Goal: Submit feedback/report problem

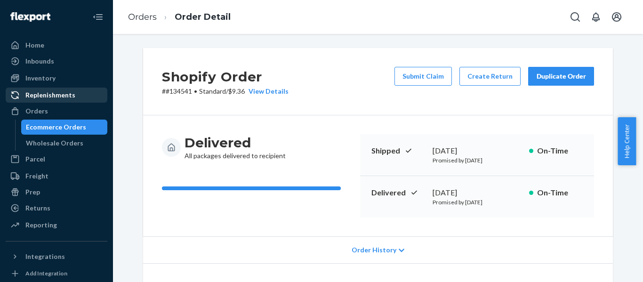
scroll to position [37, 0]
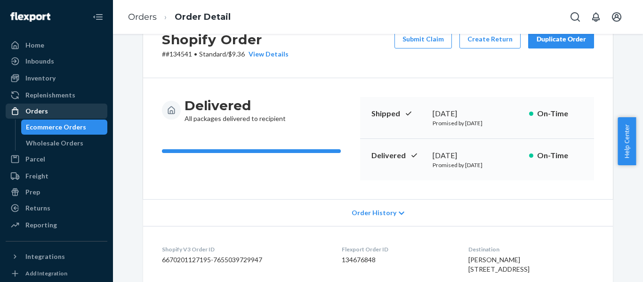
click at [72, 105] on div "Orders" at bounding box center [57, 111] width 100 height 13
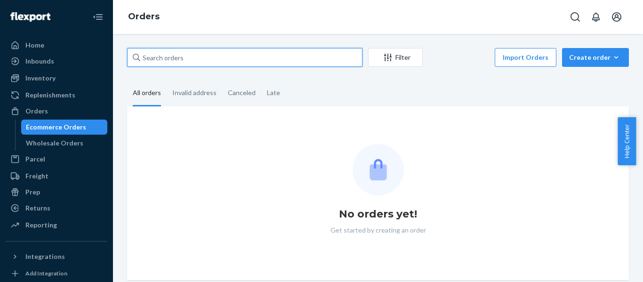
click at [265, 56] on input "text" at bounding box center [244, 57] width 235 height 19
paste input "135475 Complete"
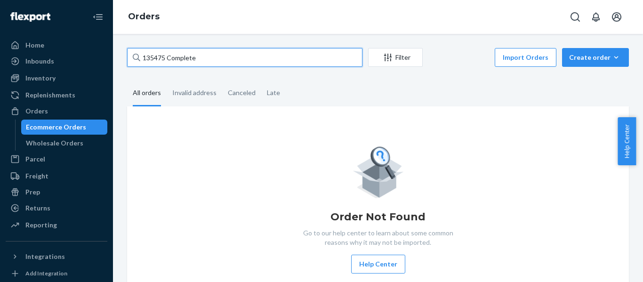
drag, startPoint x: 166, startPoint y: 58, endPoint x: 216, endPoint y: 58, distance: 49.9
click at [215, 57] on input "135475 Complete" at bounding box center [244, 57] width 235 height 19
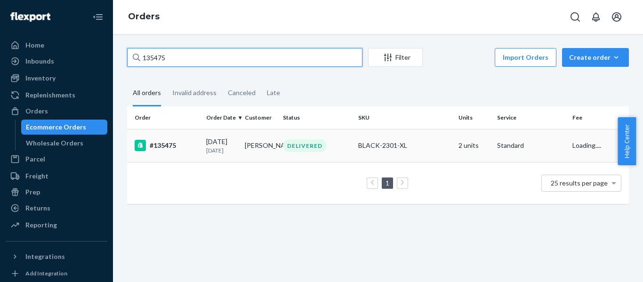
type input "135475"
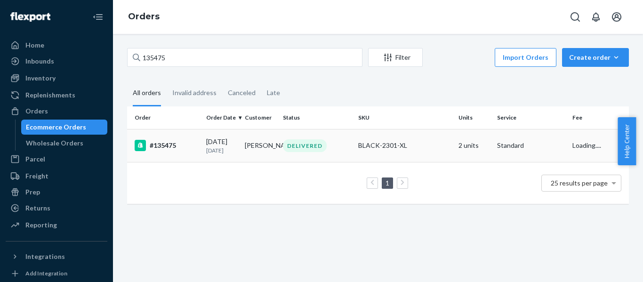
click at [179, 131] on td "#135475" at bounding box center [164, 145] width 75 height 33
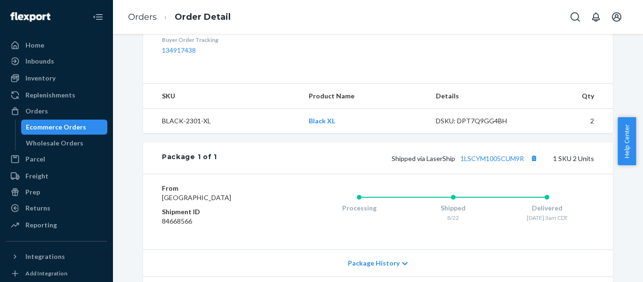
scroll to position [302, 0]
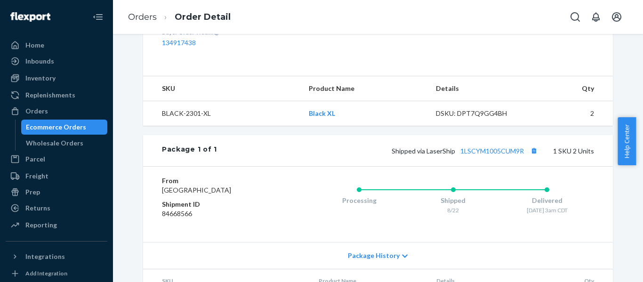
click at [629, 209] on div "Shopify Order # #135475 • Standard / $8.61 View Details Submit Claim Create Ret…" at bounding box center [378, 158] width 530 height 248
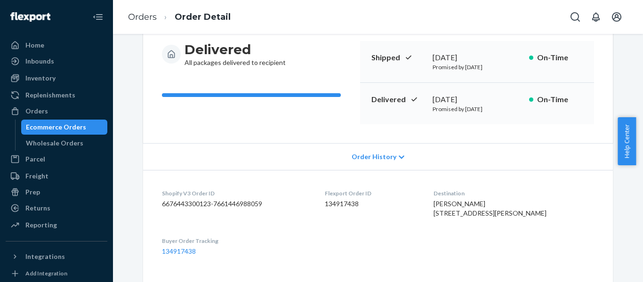
scroll to position [0, 0]
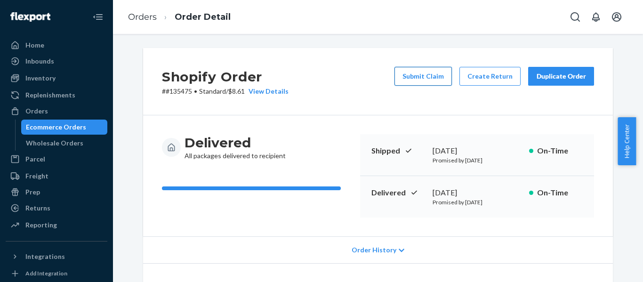
click at [434, 71] on button "Submit Claim" at bounding box center [423, 76] width 57 height 19
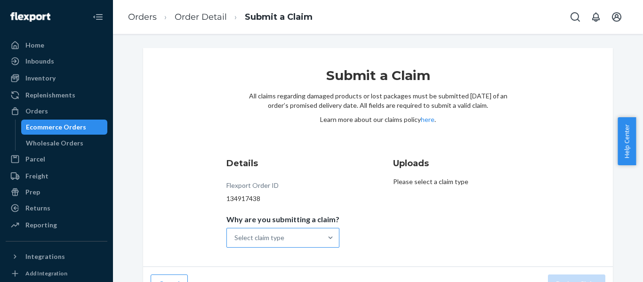
click at [308, 244] on div "Select claim type" at bounding box center [274, 237] width 95 height 19
click at [235, 243] on input "Why are you submitting a claim? Select claim type" at bounding box center [235, 237] width 1 height 9
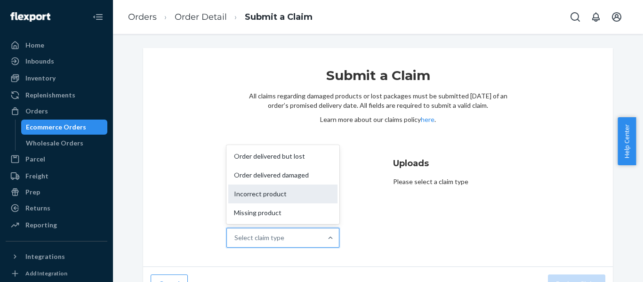
click at [292, 195] on div "Incorrect product" at bounding box center [282, 194] width 109 height 19
click at [235, 233] on input "Why are you submitting a claim? option Incorrect product focused, 3 of 4. 4 res…" at bounding box center [235, 237] width 1 height 9
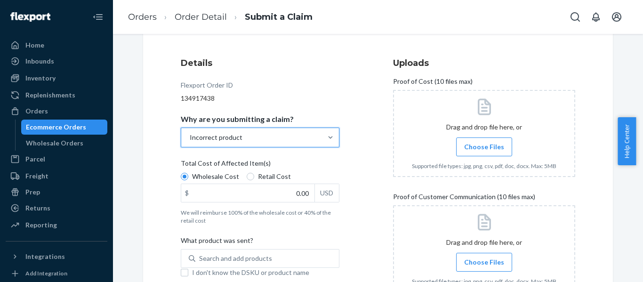
scroll to position [103, 0]
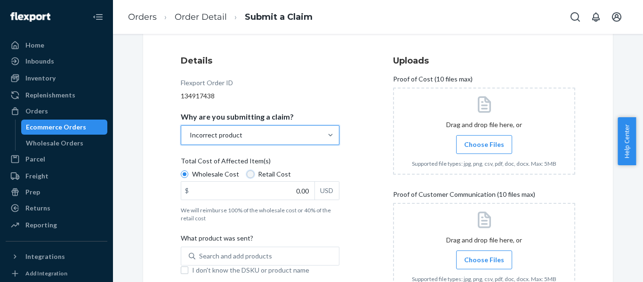
click at [247, 174] on input "Retail Cost" at bounding box center [251, 174] width 8 height 8
radio input "true"
radio input "false"
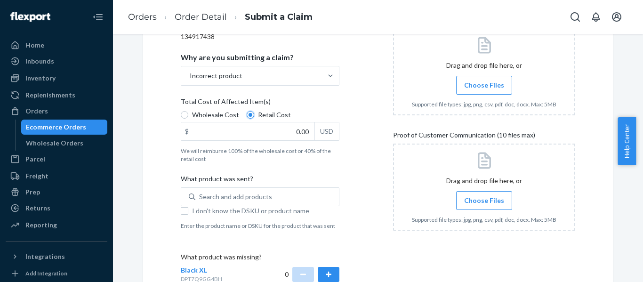
scroll to position [146, 0]
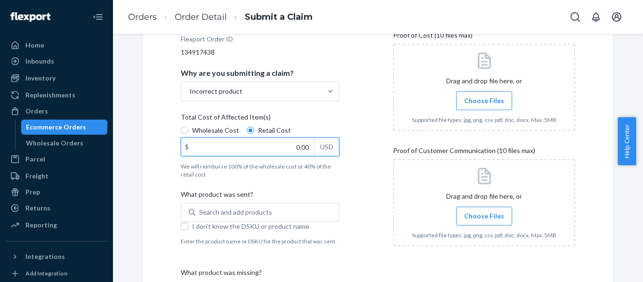
drag, startPoint x: 284, startPoint y: 149, endPoint x: 312, endPoint y: 145, distance: 28.0
click at [312, 145] on div "$ 0.00 USD" at bounding box center [260, 147] width 159 height 19
type input "26.99"
drag, startPoint x: 347, startPoint y: 178, endPoint x: 315, endPoint y: 185, distance: 32.9
click at [348, 178] on div "Details Flexport Order ID 134917438 Why are you submitting a claim? Incorrect p…" at bounding box center [272, 160] width 182 height 311
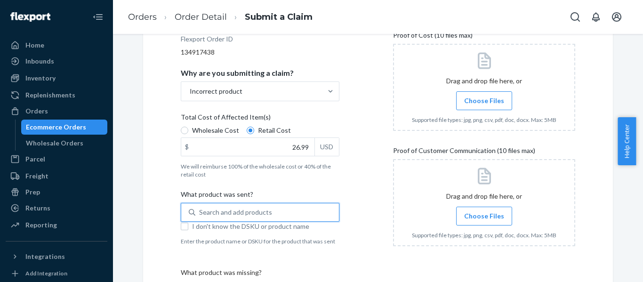
click at [206, 211] on div "Search and add products" at bounding box center [235, 212] width 73 height 9
click at [200, 211] on input "0 results available. Use Up and Down to choose options, press Enter to select t…" at bounding box center [199, 212] width 1 height 9
click at [211, 209] on div "Search and add products" at bounding box center [235, 212] width 73 height 9
click at [200, 209] on input "0 results available. Use Up and Down to choose options, press Enter to select t…" at bounding box center [199, 212] width 1 height 9
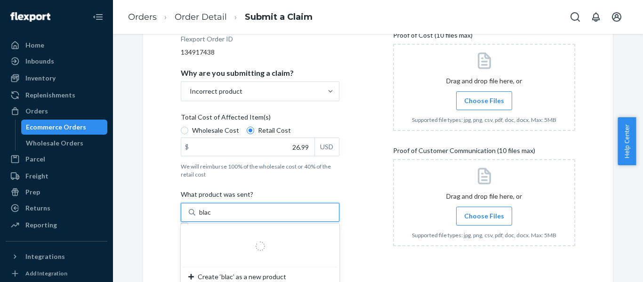
type input "black"
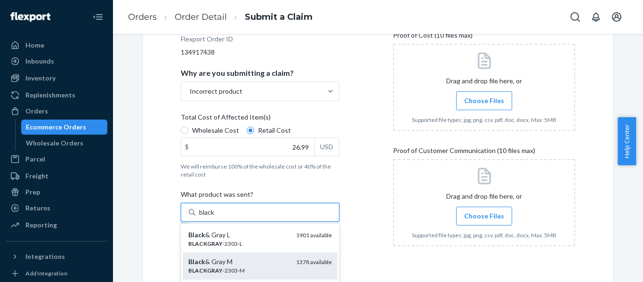
click at [268, 269] on div "BLACKGRAY -2303-M" at bounding box center [238, 271] width 100 height 8
click at [215, 217] on input "black" at bounding box center [207, 212] width 16 height 9
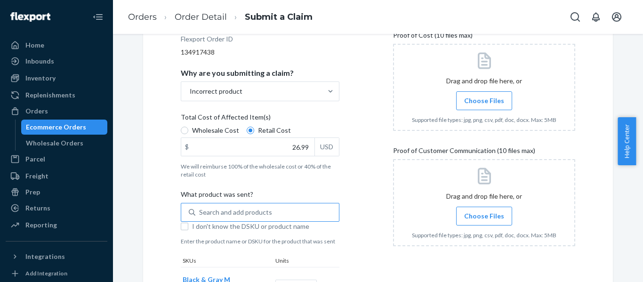
drag, startPoint x: 643, startPoint y: 119, endPoint x: 643, endPoint y: 168, distance: 48.5
click at [643, 168] on body "Home Inbounds Shipping Plans Problems Inventory Products Replenishments Orders …" at bounding box center [321, 141] width 643 height 282
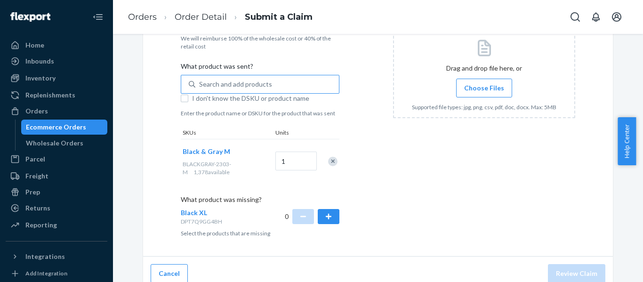
scroll to position [275, 0]
click at [322, 217] on button "button" at bounding box center [329, 216] width 22 height 15
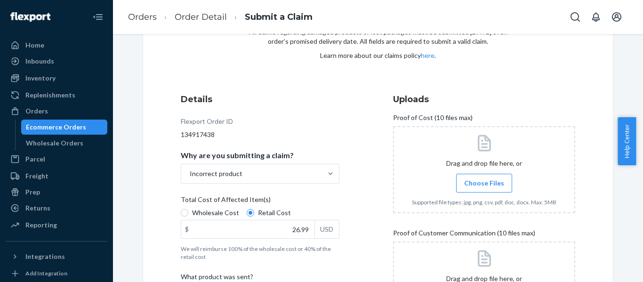
scroll to position [73, 0]
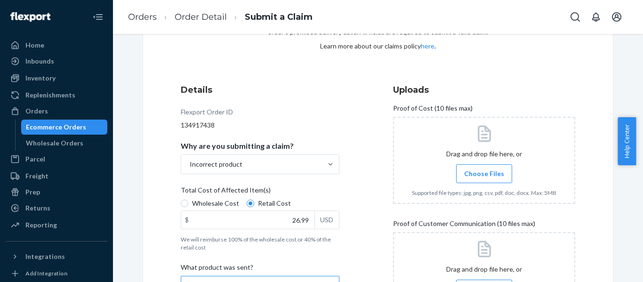
click at [474, 175] on span "Choose Files" at bounding box center [484, 173] width 40 height 9
click at [484, 175] on input "Choose Files" at bounding box center [484, 174] width 0 height 10
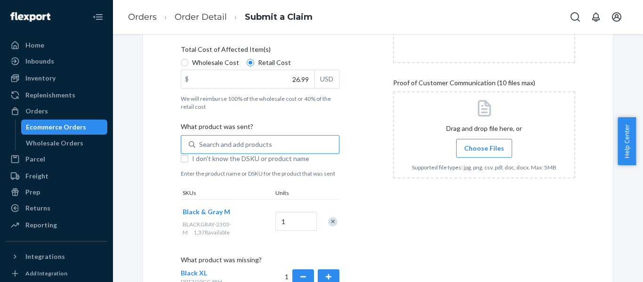
scroll to position [215, 0]
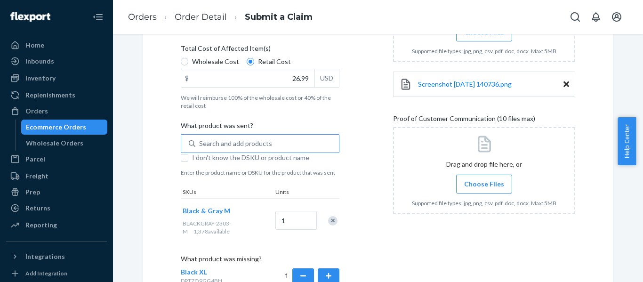
click at [464, 186] on span "Choose Files" at bounding box center [484, 183] width 40 height 9
click at [484, 186] on input "Choose Files" at bounding box center [484, 184] width 0 height 10
click at [488, 185] on span "Choose Files" at bounding box center [484, 183] width 40 height 9
click at [485, 185] on input "Choose Files" at bounding box center [484, 184] width 0 height 10
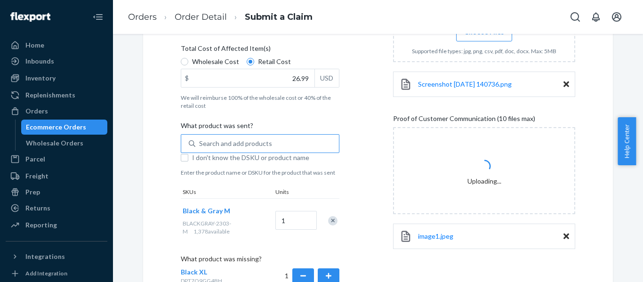
drag, startPoint x: 641, startPoint y: 154, endPoint x: 641, endPoint y: 183, distance: 28.7
click at [641, 183] on body "Home Inbounds Shipping Plans Problems Inventory Products Replenishments Orders …" at bounding box center [321, 141] width 643 height 282
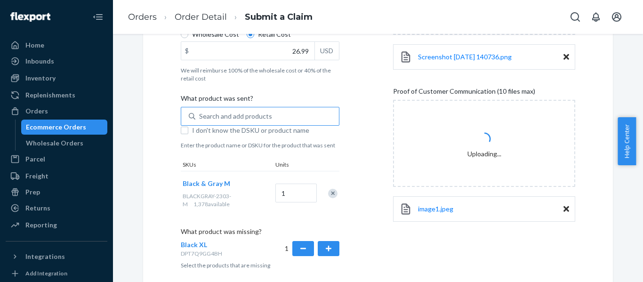
scroll to position [284, 0]
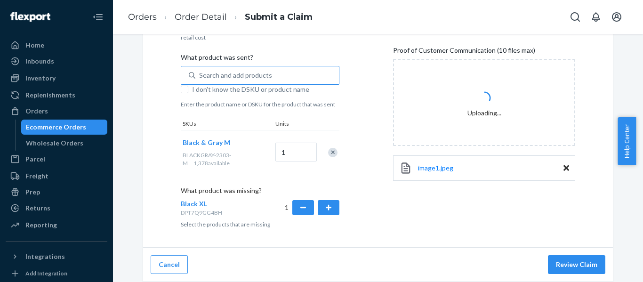
click at [472, 256] on div "Cancel Review Claim" at bounding box center [378, 265] width 470 height 34
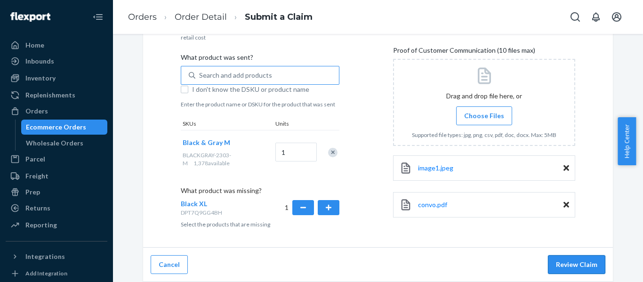
click at [583, 266] on button "Review Claim" at bounding box center [576, 264] width 57 height 19
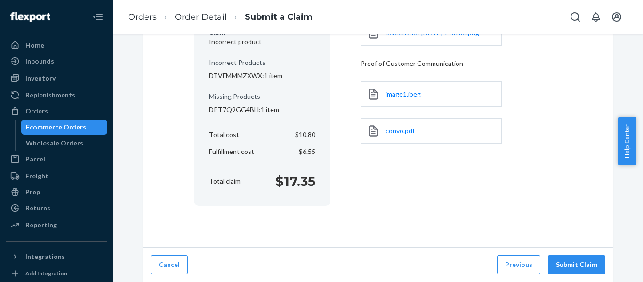
scroll to position [146, 0]
click at [586, 270] on button "Submit Claim" at bounding box center [576, 264] width 57 height 19
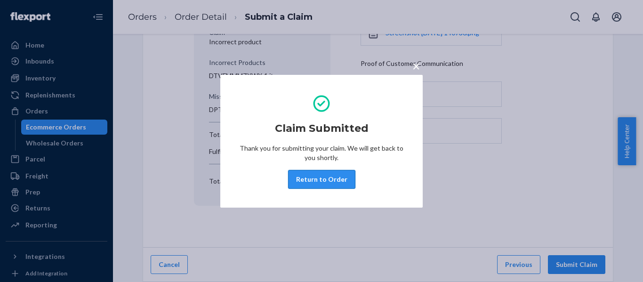
click at [315, 177] on button "Return to Order" at bounding box center [321, 179] width 67 height 19
